Goal: Check status

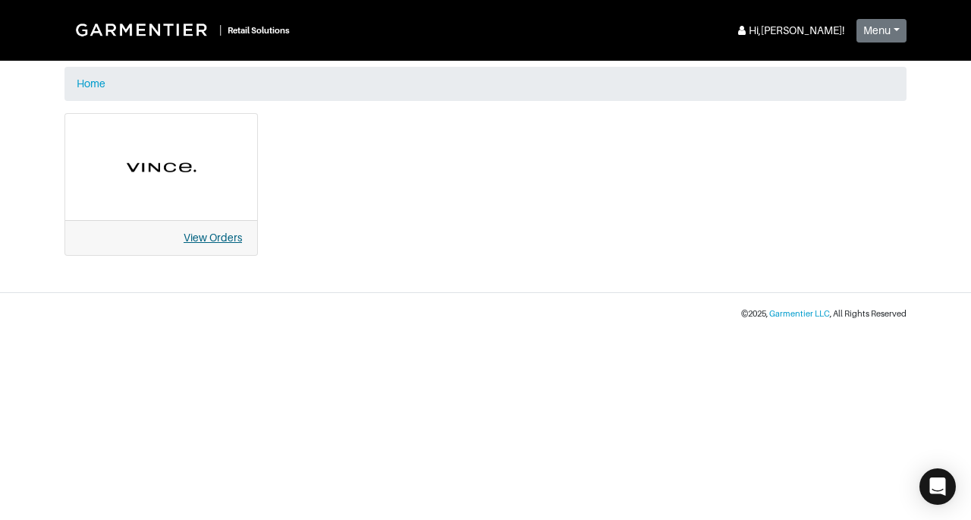
click at [231, 231] on link "View Orders" at bounding box center [213, 237] width 58 height 12
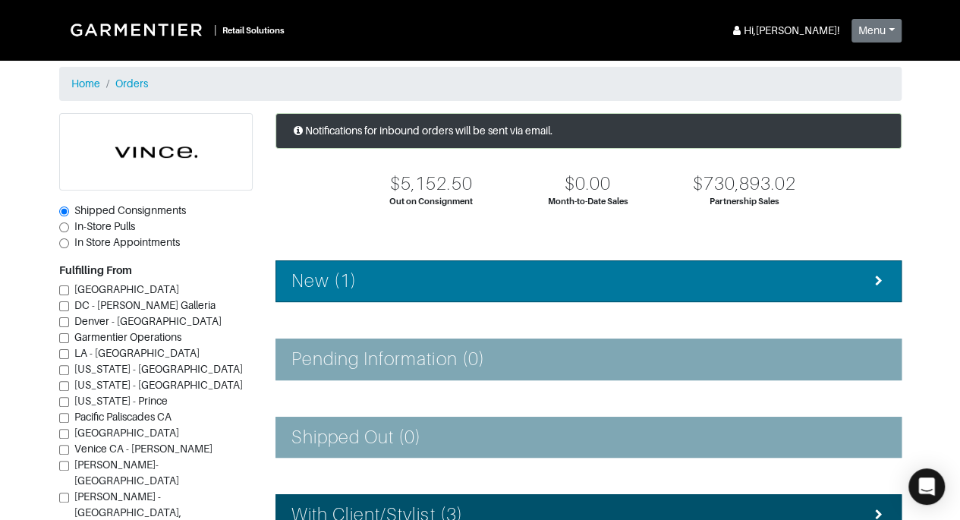
click at [835, 270] on div "New (1)" at bounding box center [588, 281] width 594 height 22
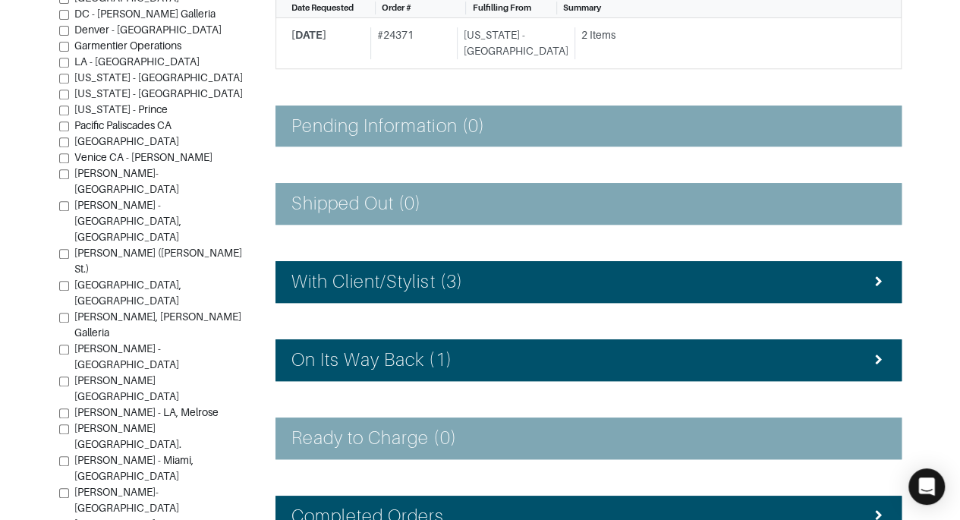
scroll to position [314, 0]
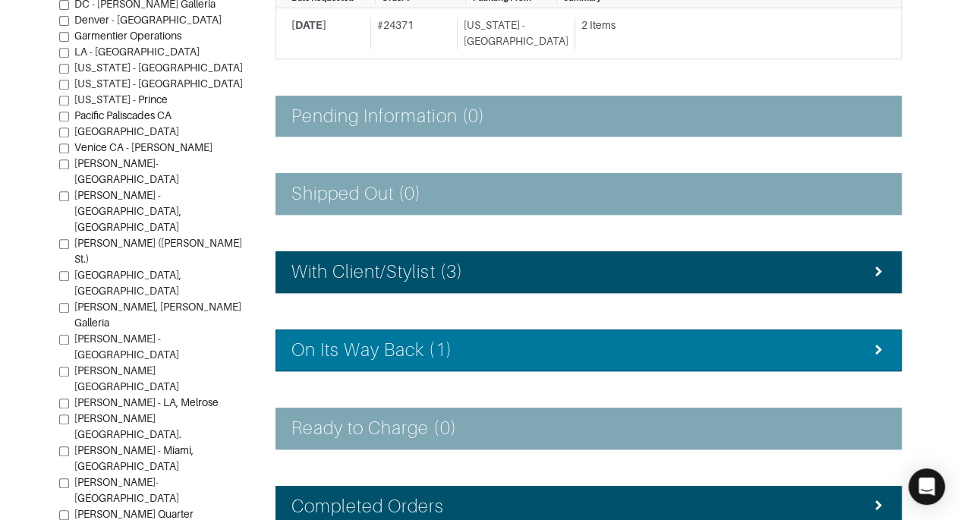
click at [860, 351] on div "On Its Way Back (1)" at bounding box center [588, 350] width 594 height 22
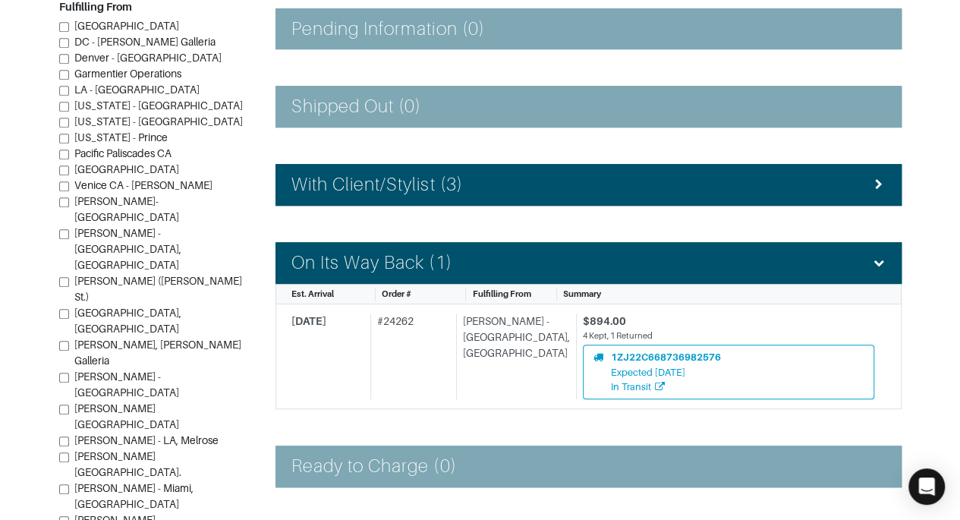
scroll to position [402, 0]
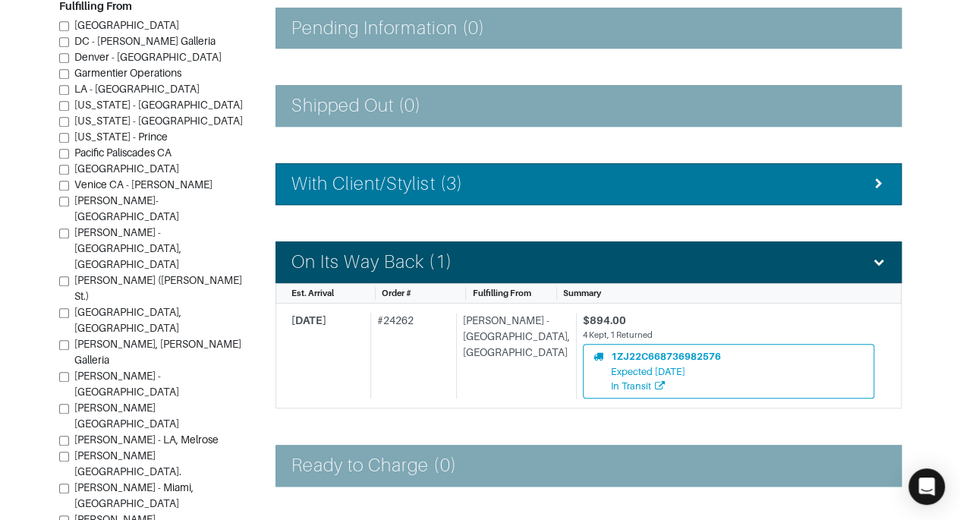
click at [850, 168] on li "With Client/Stylist (3)" at bounding box center [588, 184] width 626 height 42
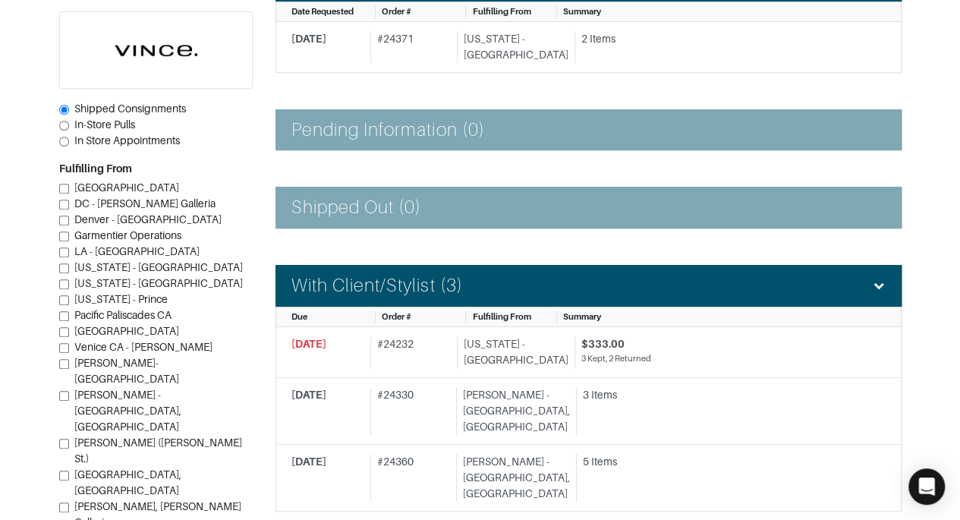
scroll to position [294, 0]
